Goal: Information Seeking & Learning: Understand process/instructions

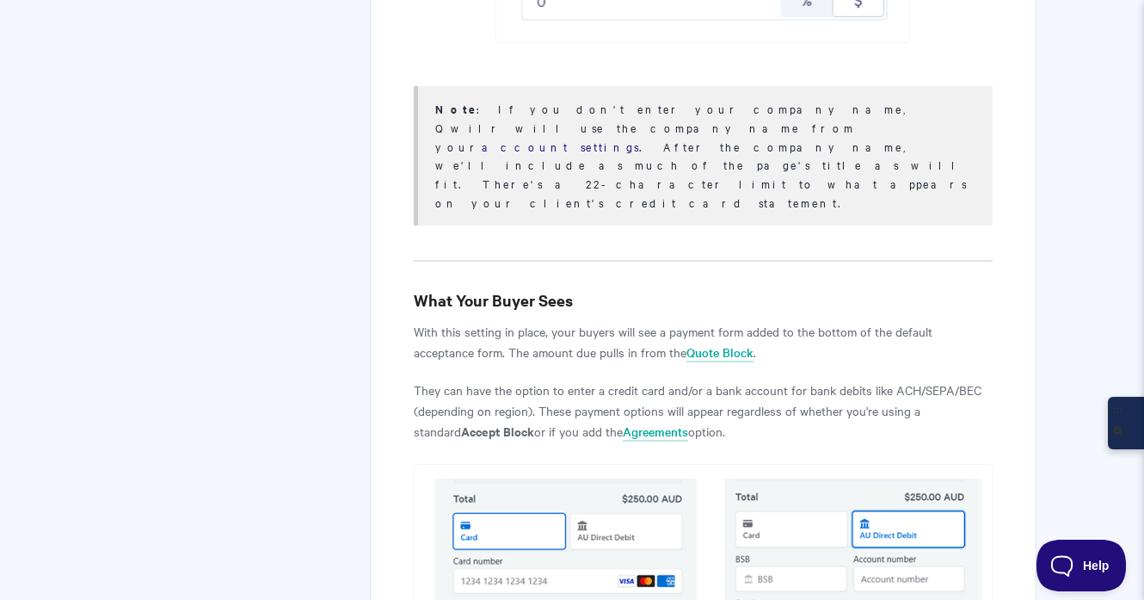
scroll to position [5895, 0]
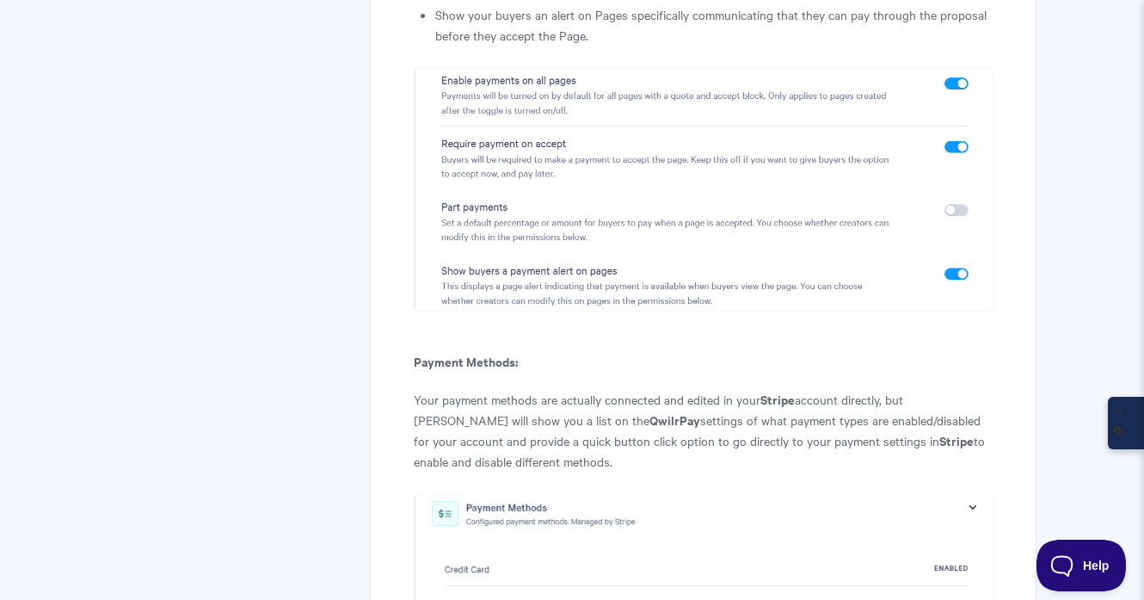
scroll to position [7412, 0]
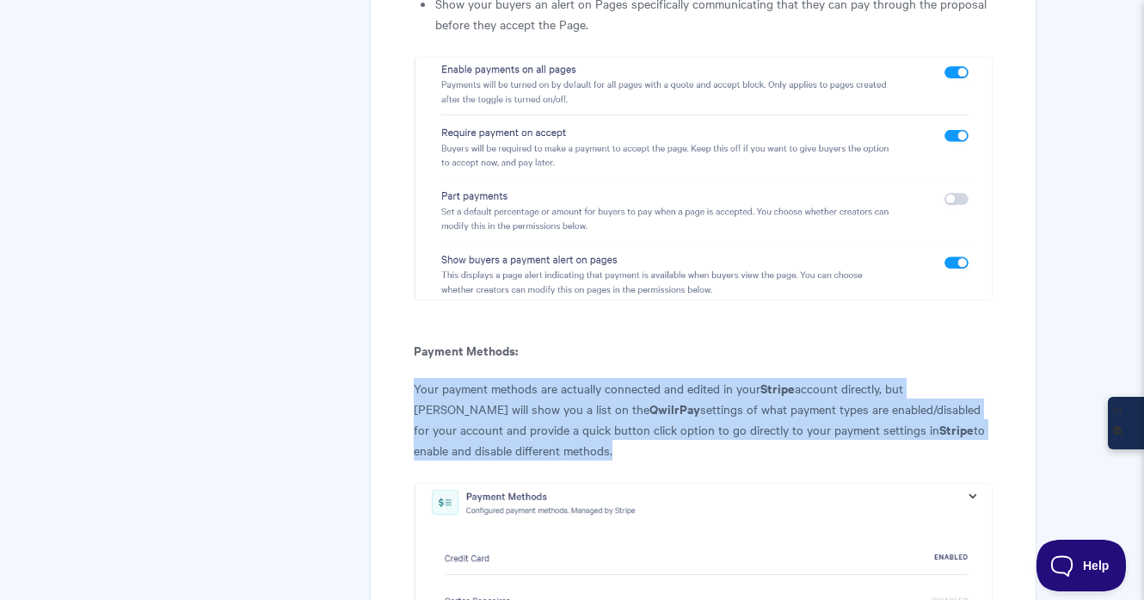
drag, startPoint x: 485, startPoint y: 241, endPoint x: 409, endPoint y: 186, distance: 93.6
copy p "Your payment methods are actually connected and edited in your Stripe account d…"
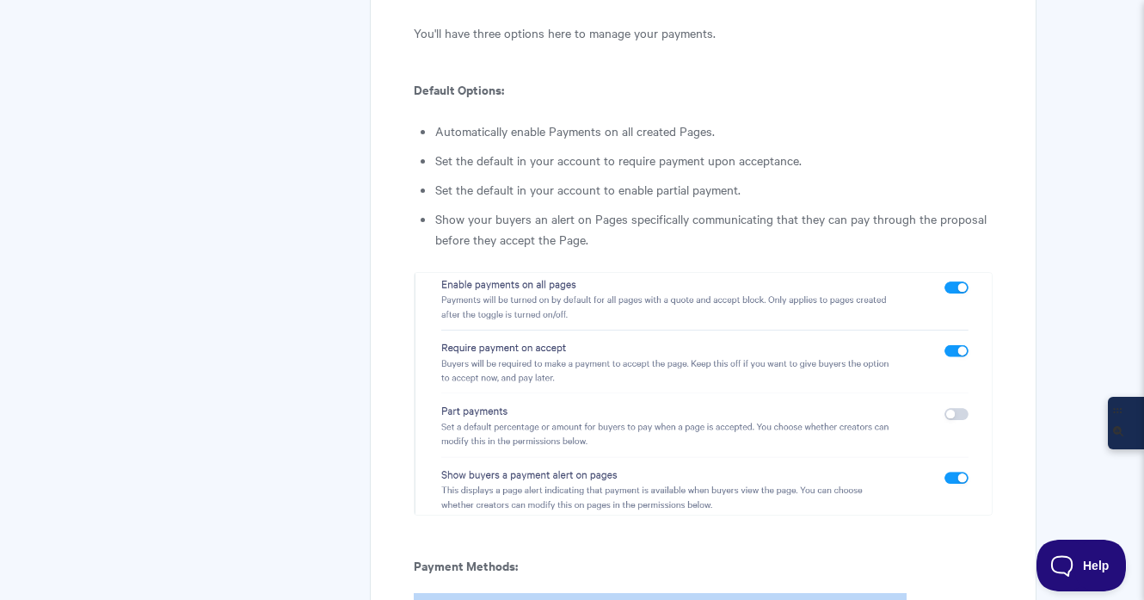
scroll to position [7204, 0]
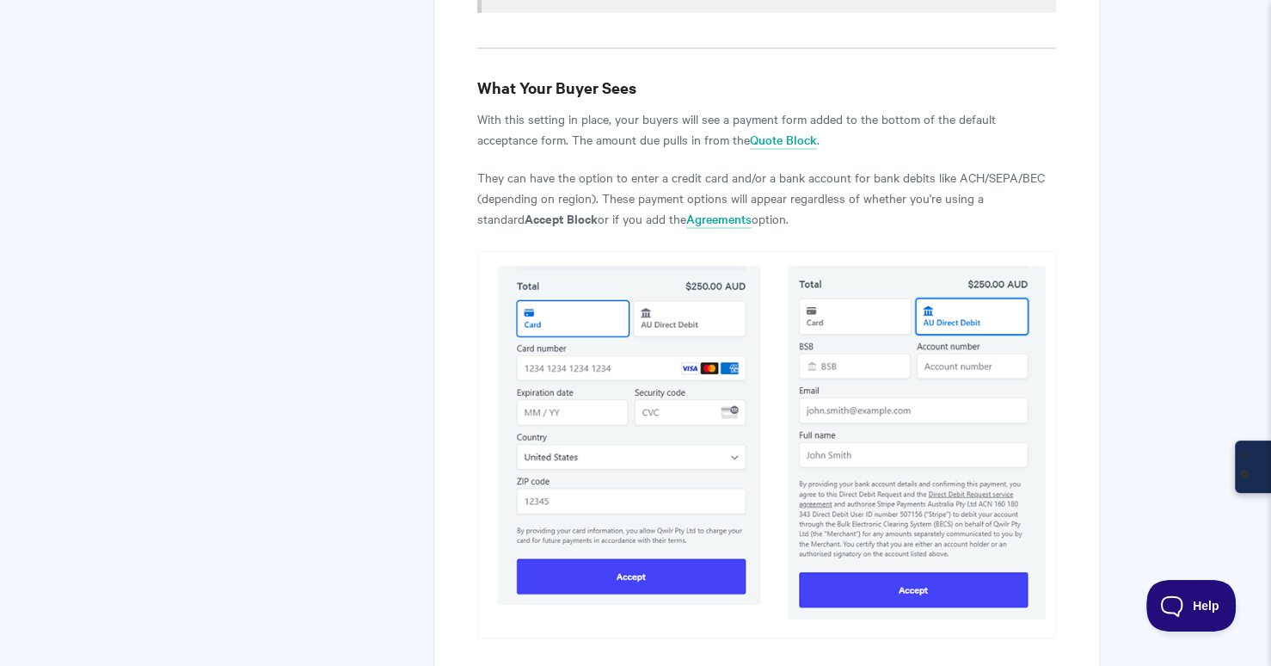
scroll to position [5900, 0]
